Goal: Check status

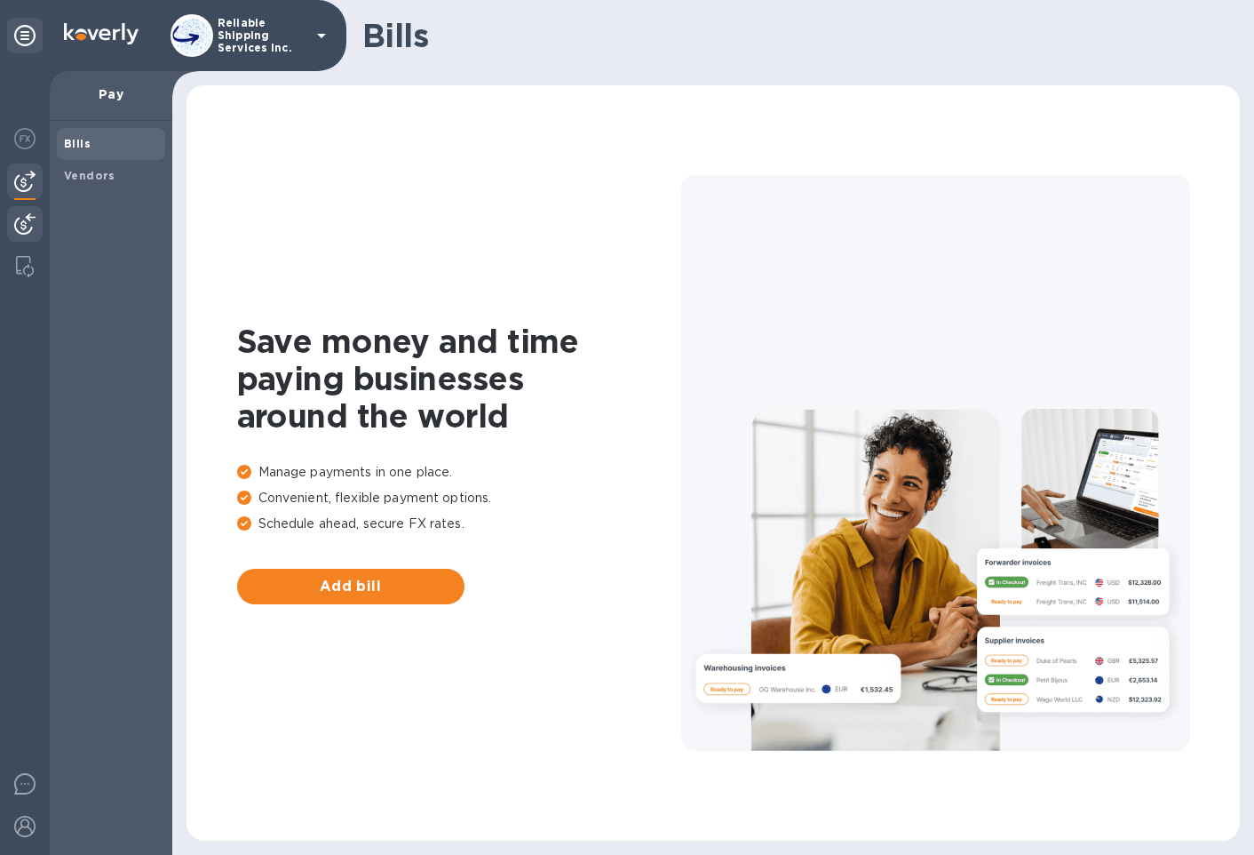
click at [24, 224] on img at bounding box center [24, 223] width 21 height 21
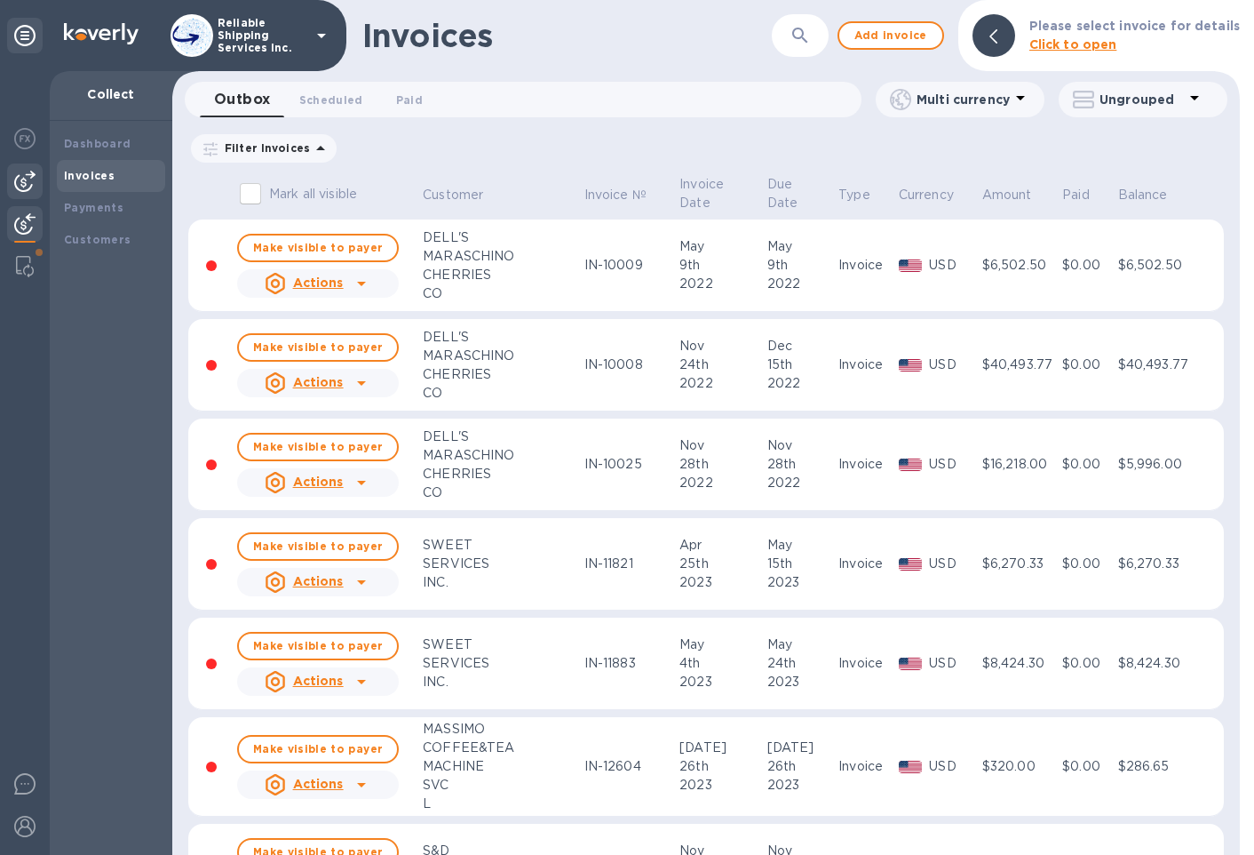
click at [20, 178] on img at bounding box center [24, 181] width 21 height 21
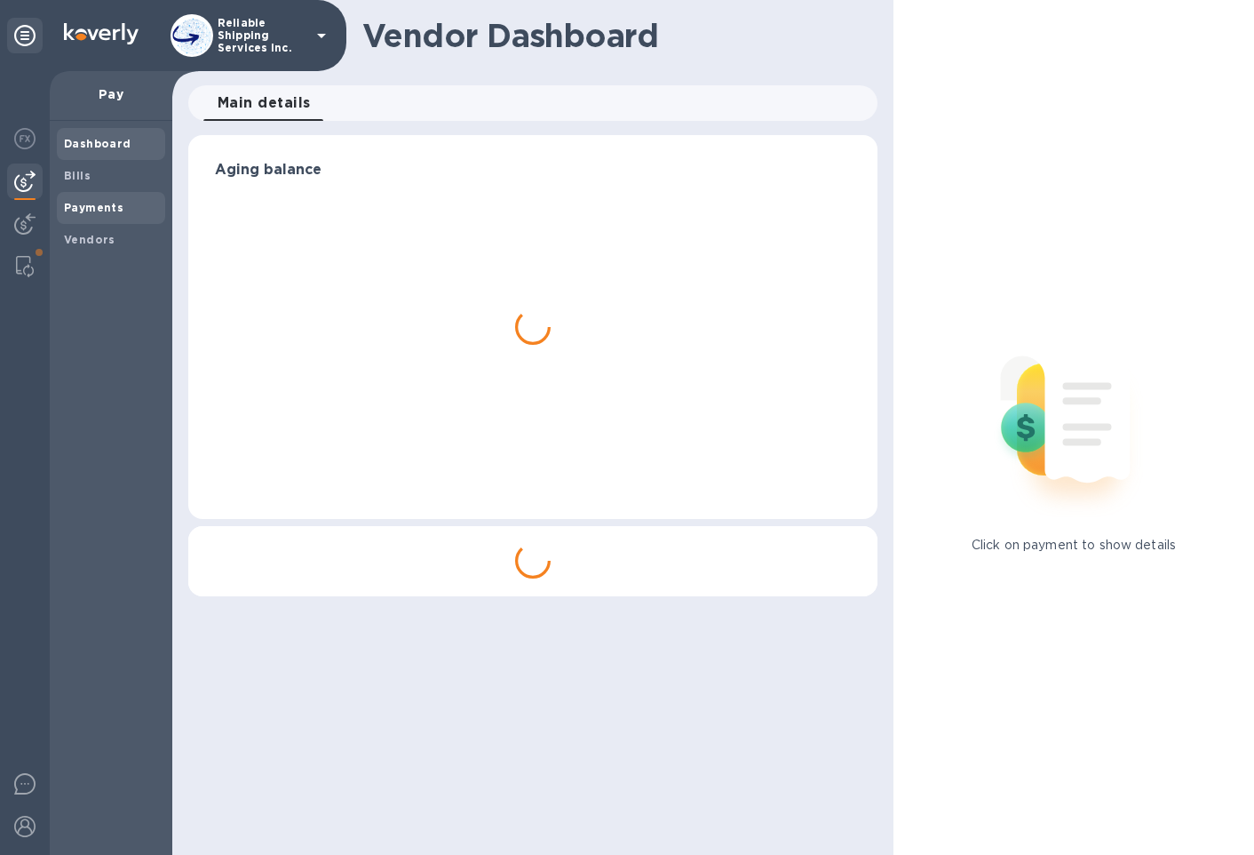
click at [104, 203] on b "Payments" at bounding box center [94, 207] width 60 height 13
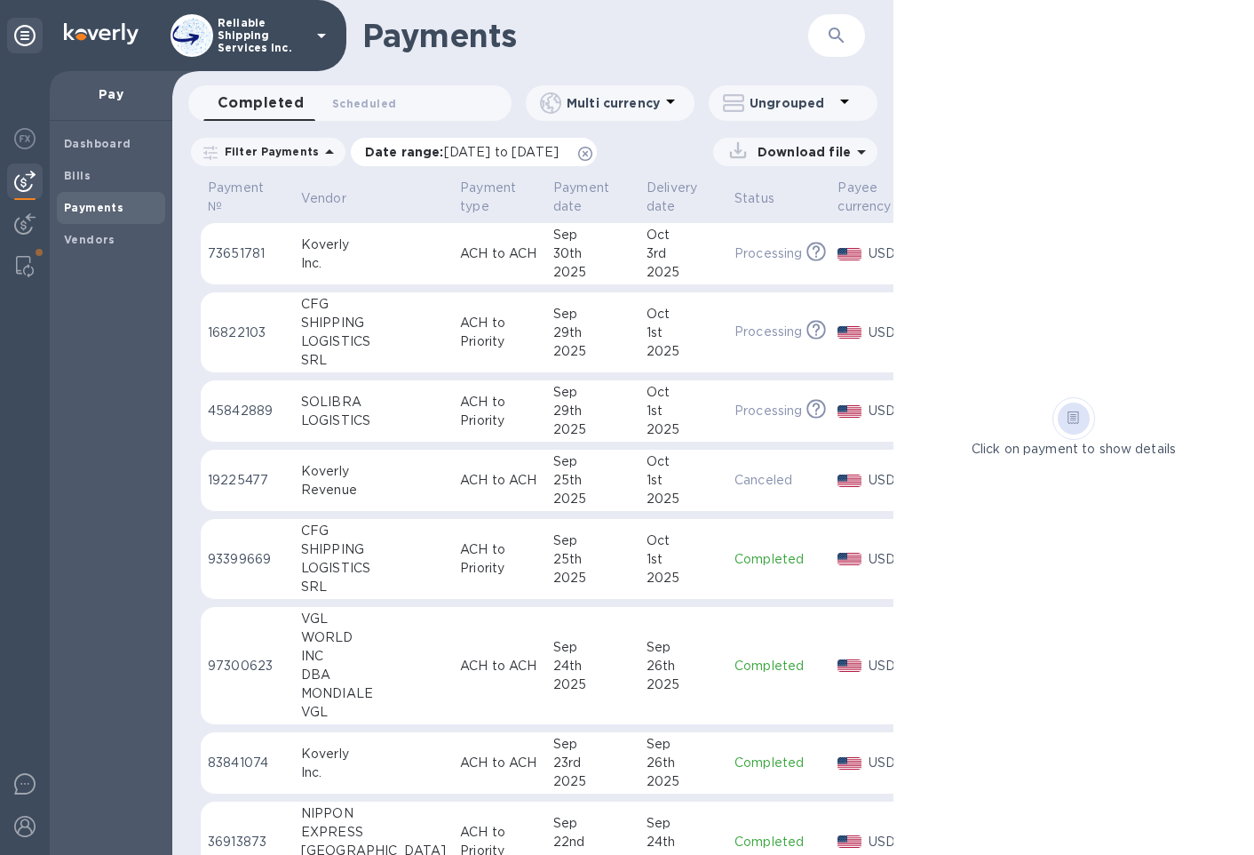
click at [593, 158] on icon at bounding box center [585, 154] width 14 height 14
